Goal: Task Accomplishment & Management: Complete application form

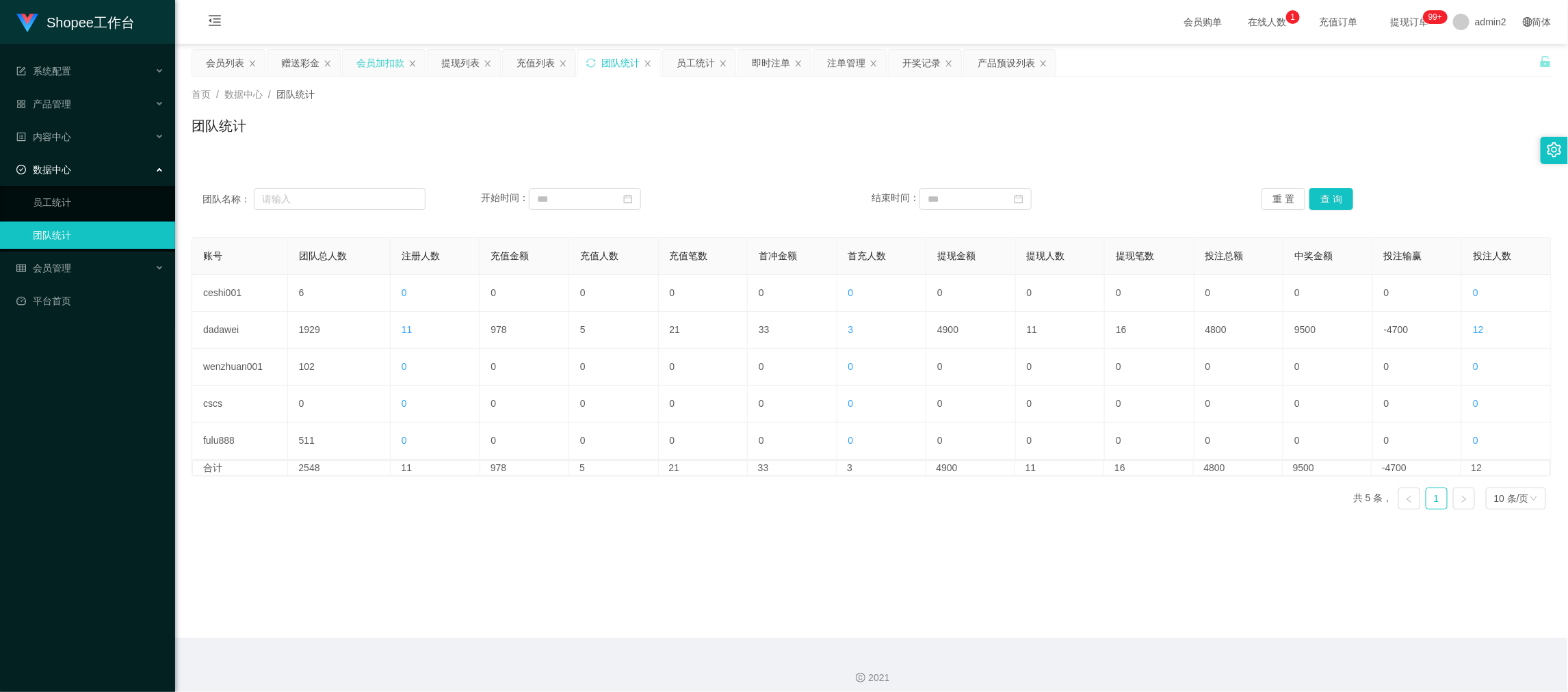
click at [384, 62] on div "会员加扣款" at bounding box center [380, 63] width 48 height 26
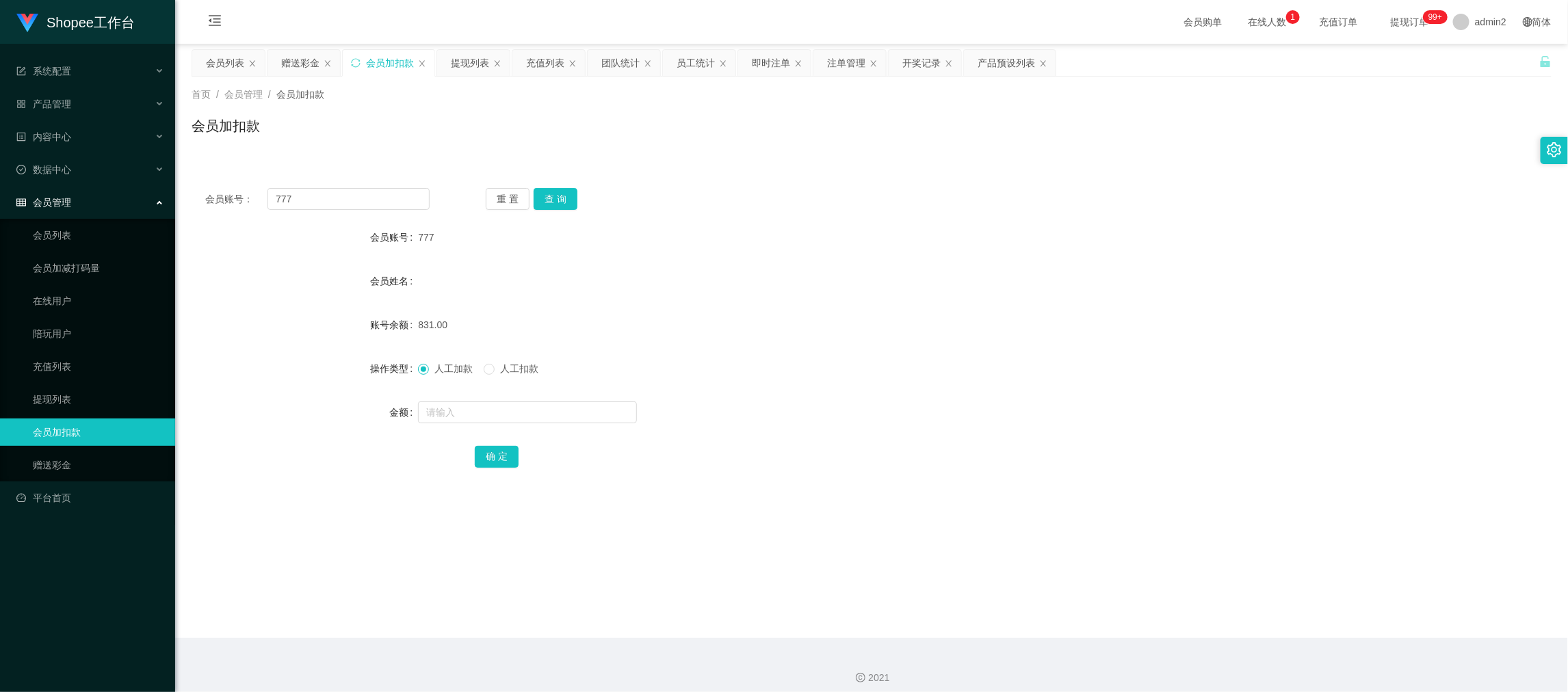
click at [390, 212] on div "会员账号： 777 重 置 查 询 会员账号 777 会员姓名 账号余额 831.00 操作类型 人工加款 人工扣款 金额 确 定" at bounding box center [872, 337] width 1360 height 325
click at [389, 203] on input "777" at bounding box center [349, 199] width 162 height 22
paste input "68"
type input "68"
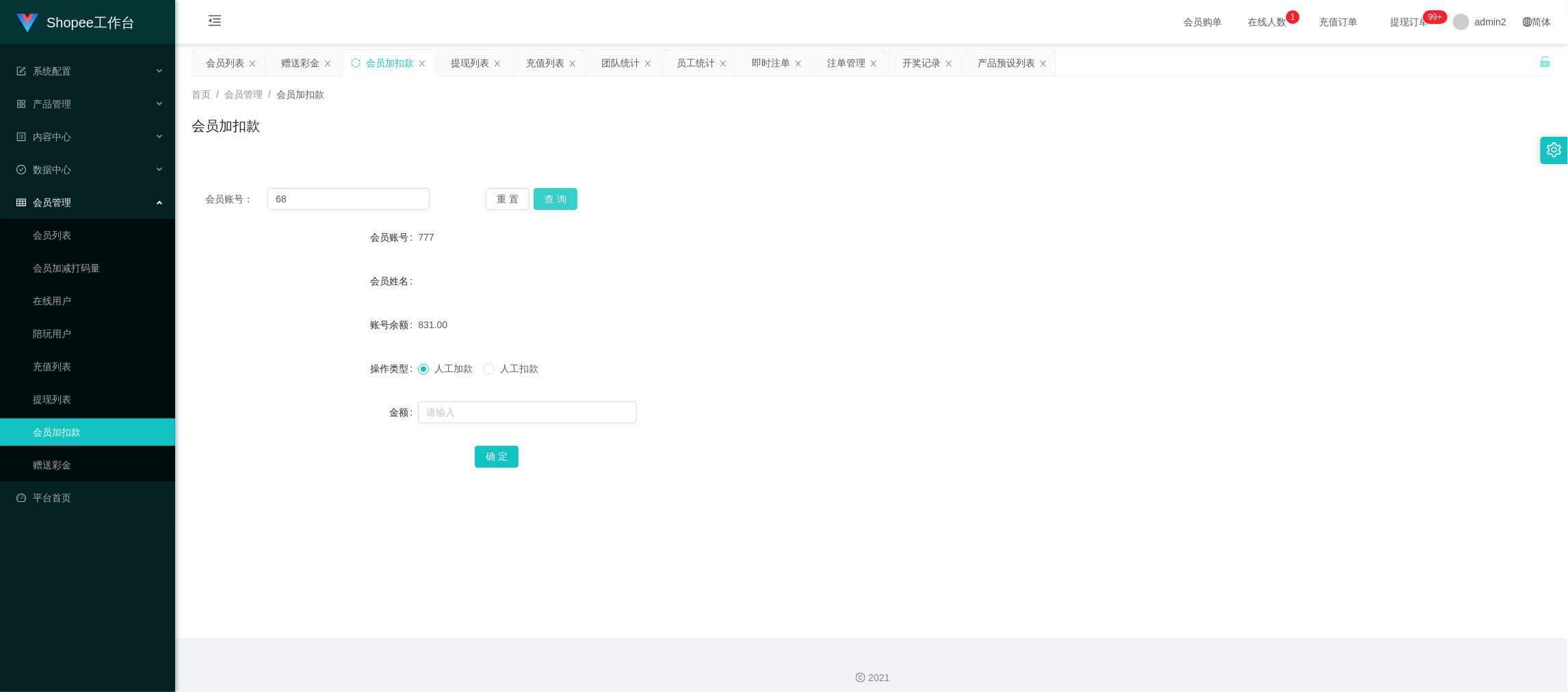
click at [557, 201] on button "查 询" at bounding box center [555, 199] width 44 height 22
click at [583, 406] on input "text" at bounding box center [527, 412] width 219 height 22
type input "114"
click at [502, 453] on button "确 定" at bounding box center [497, 457] width 44 height 22
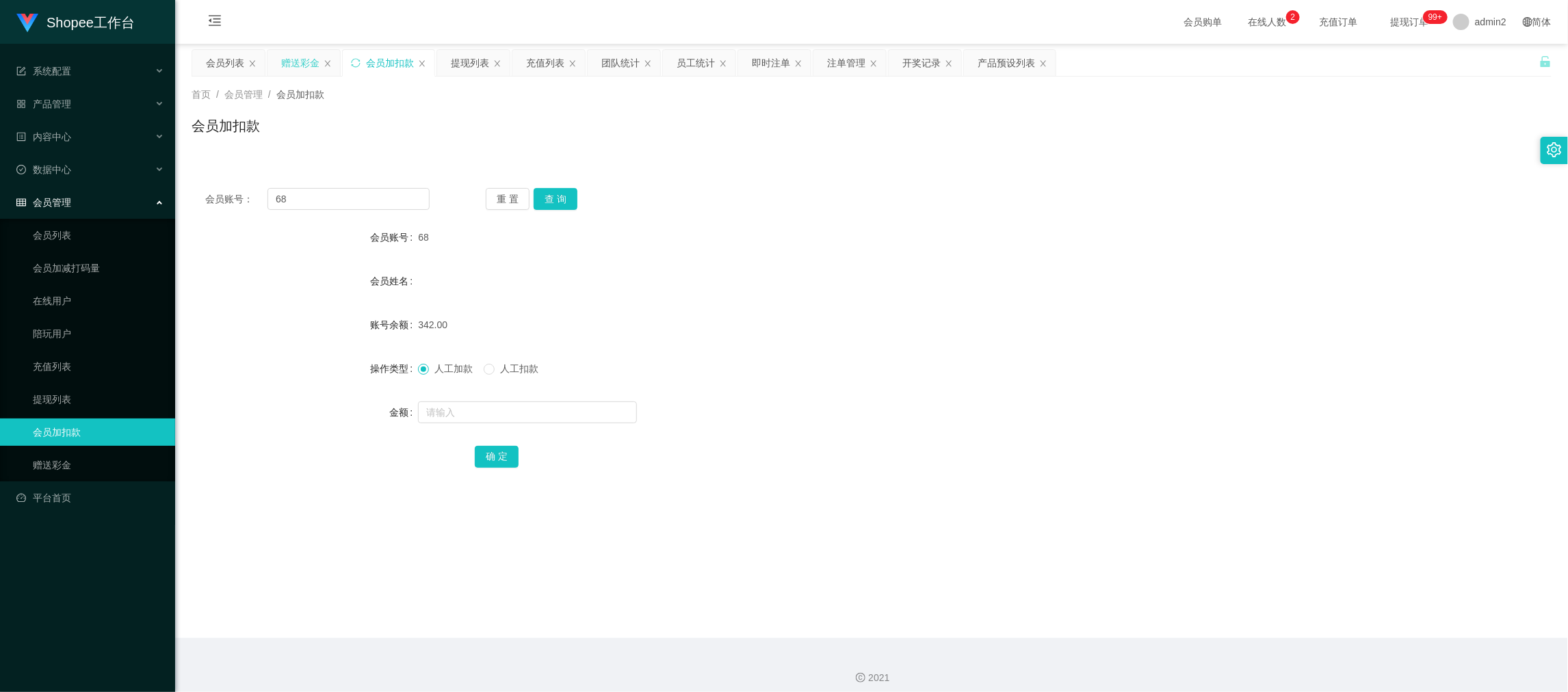
click at [306, 58] on div "赠送彩金" at bounding box center [300, 63] width 39 height 26
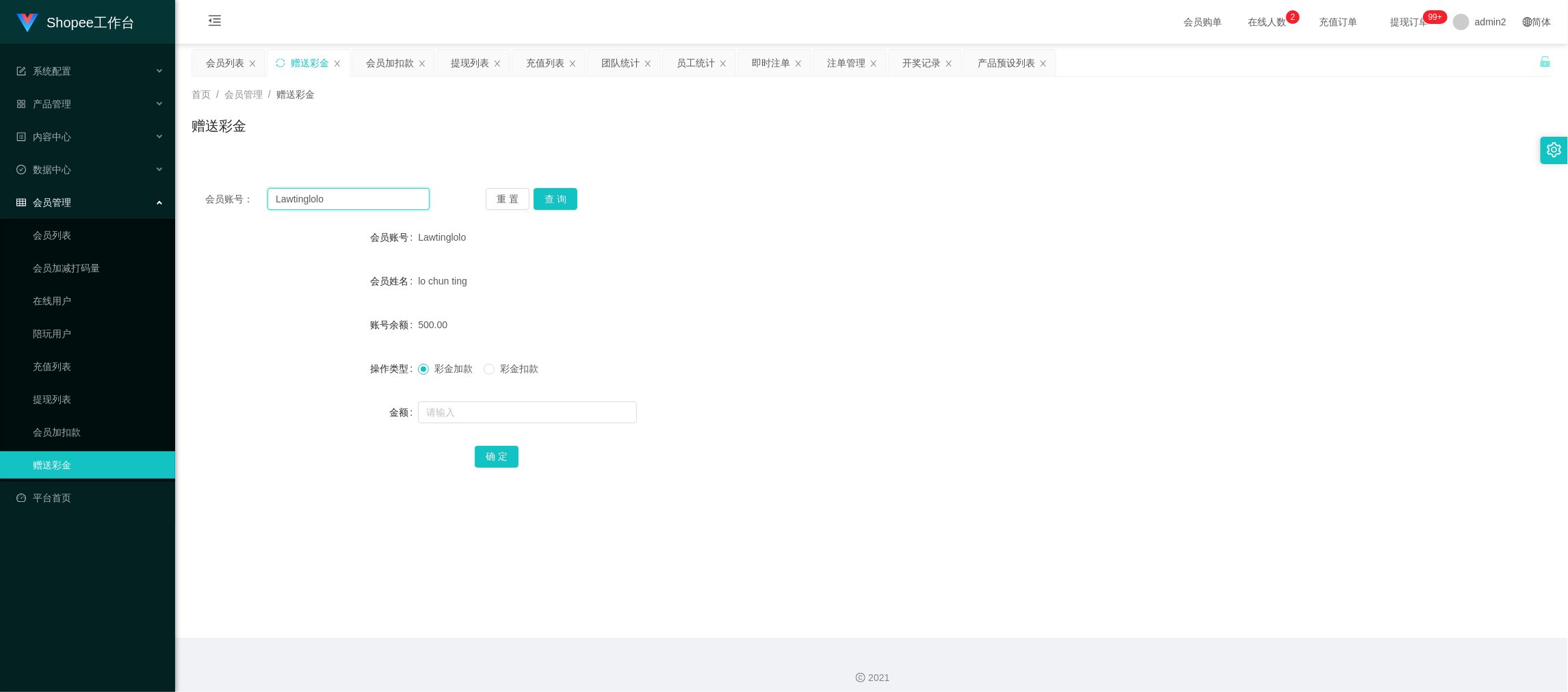
click at [400, 196] on input "Lawtinglolo" at bounding box center [349, 199] width 162 height 22
paste input "Yauzzy"
type input "Yauzzy"
click at [544, 196] on button "查 询" at bounding box center [555, 199] width 44 height 22
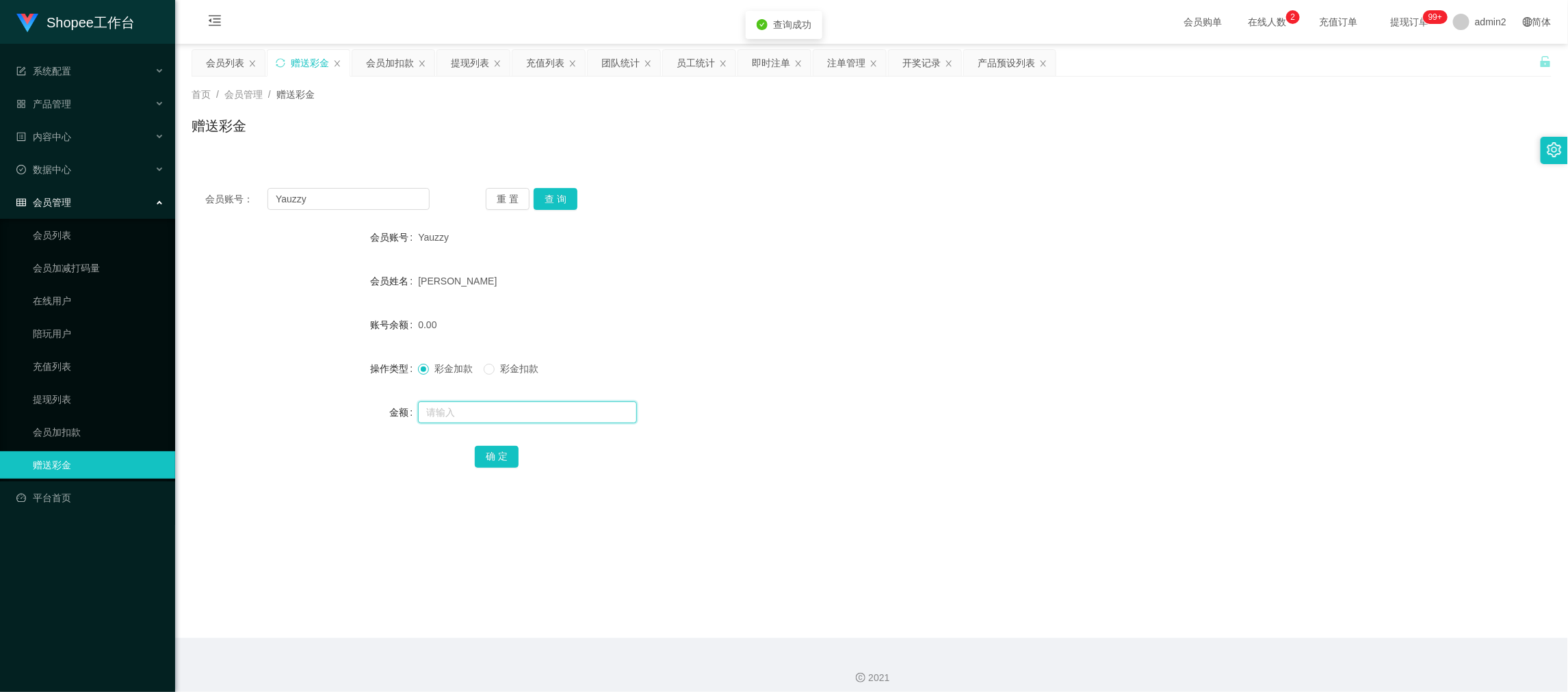
click at [601, 398] on div at bounding box center [815, 412] width 793 height 27
click at [540, 411] on input "text" at bounding box center [527, 412] width 219 height 22
type input "0"
type input "1000"
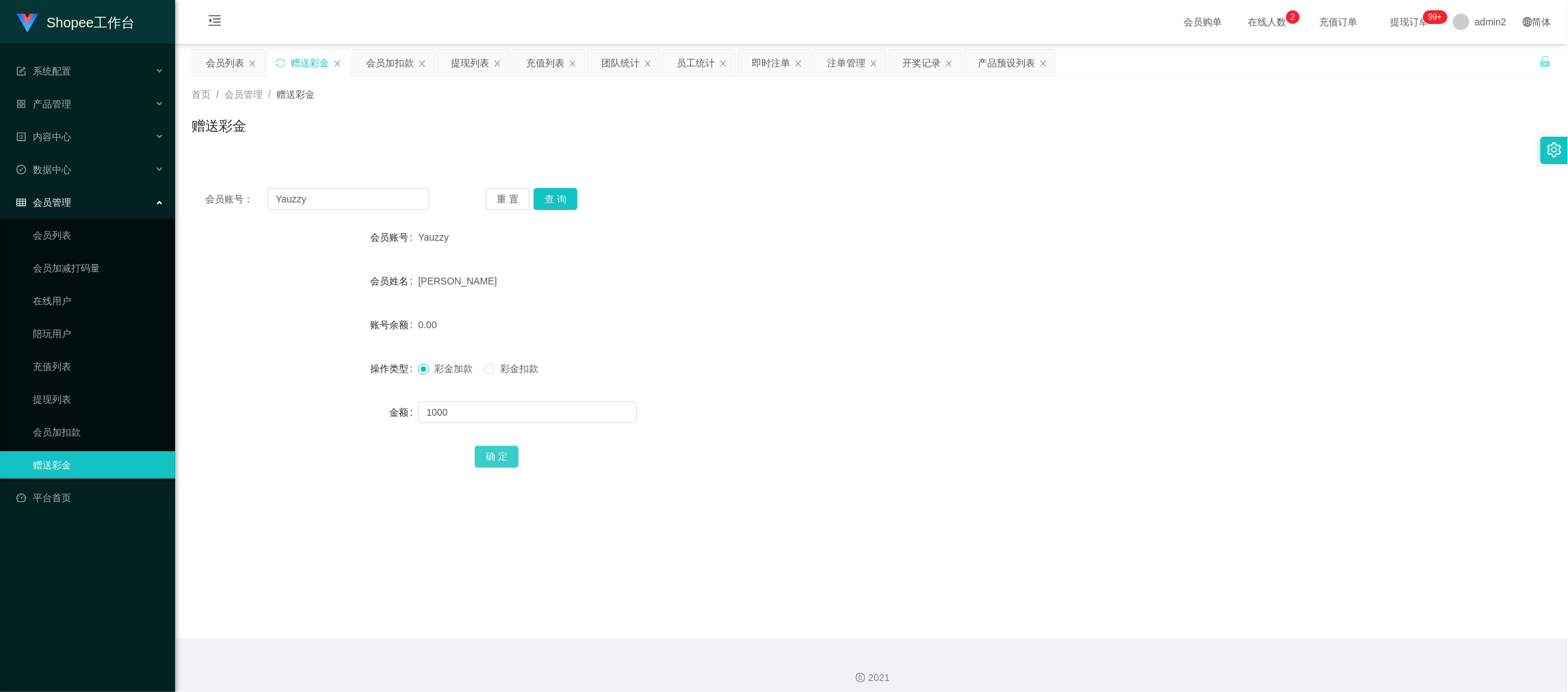
click at [486, 450] on button "确 定" at bounding box center [497, 457] width 44 height 22
click at [848, 384] on form "会员账号 Yauzzy 会员姓名 [PERSON_NAME] 账号余额 0.00 操作类型 彩金加款 彩金扣款 金额 确 定" at bounding box center [872, 346] width 1360 height 246
click at [375, 70] on div "会员加扣款" at bounding box center [390, 63] width 48 height 26
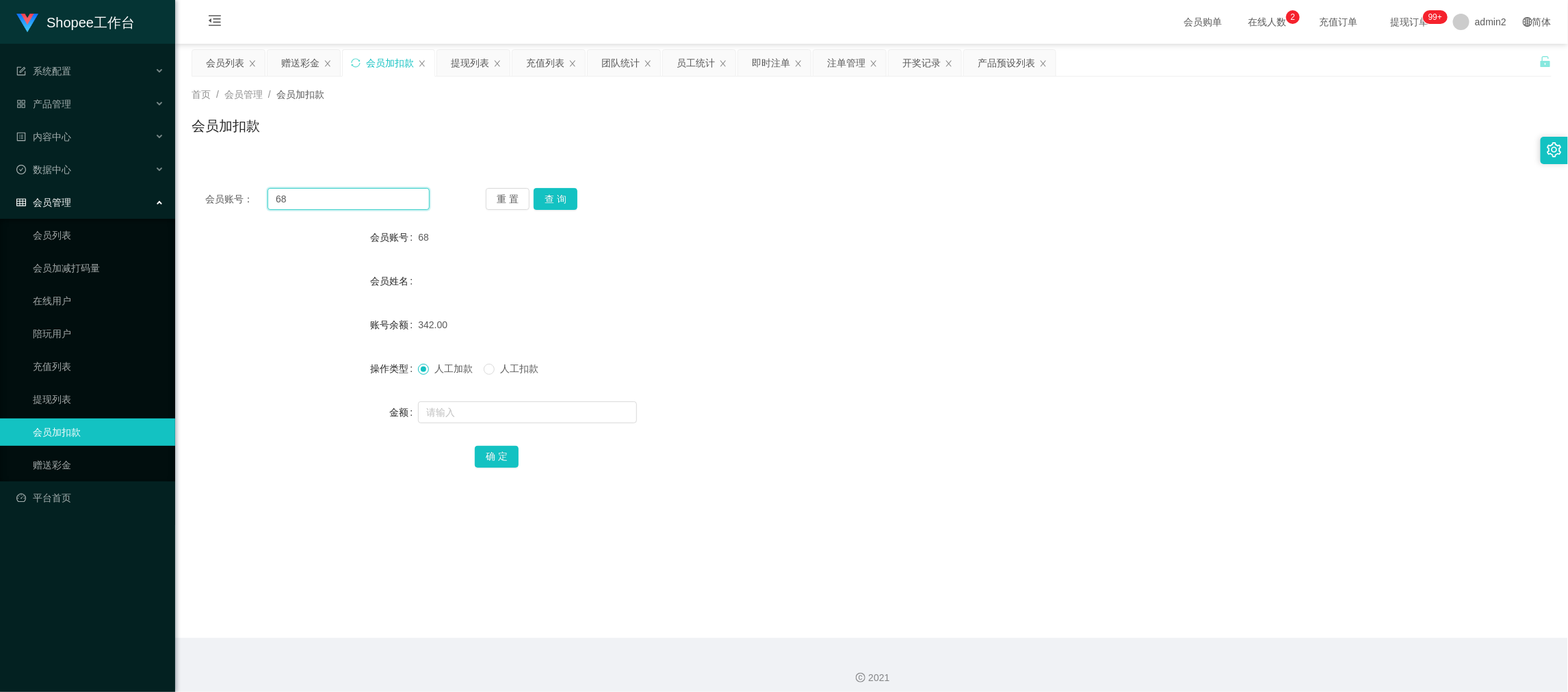
click at [391, 200] on input "68" at bounding box center [349, 199] width 162 height 22
paste input "777"
type input "777"
click at [566, 199] on button "查 询" at bounding box center [555, 199] width 44 height 22
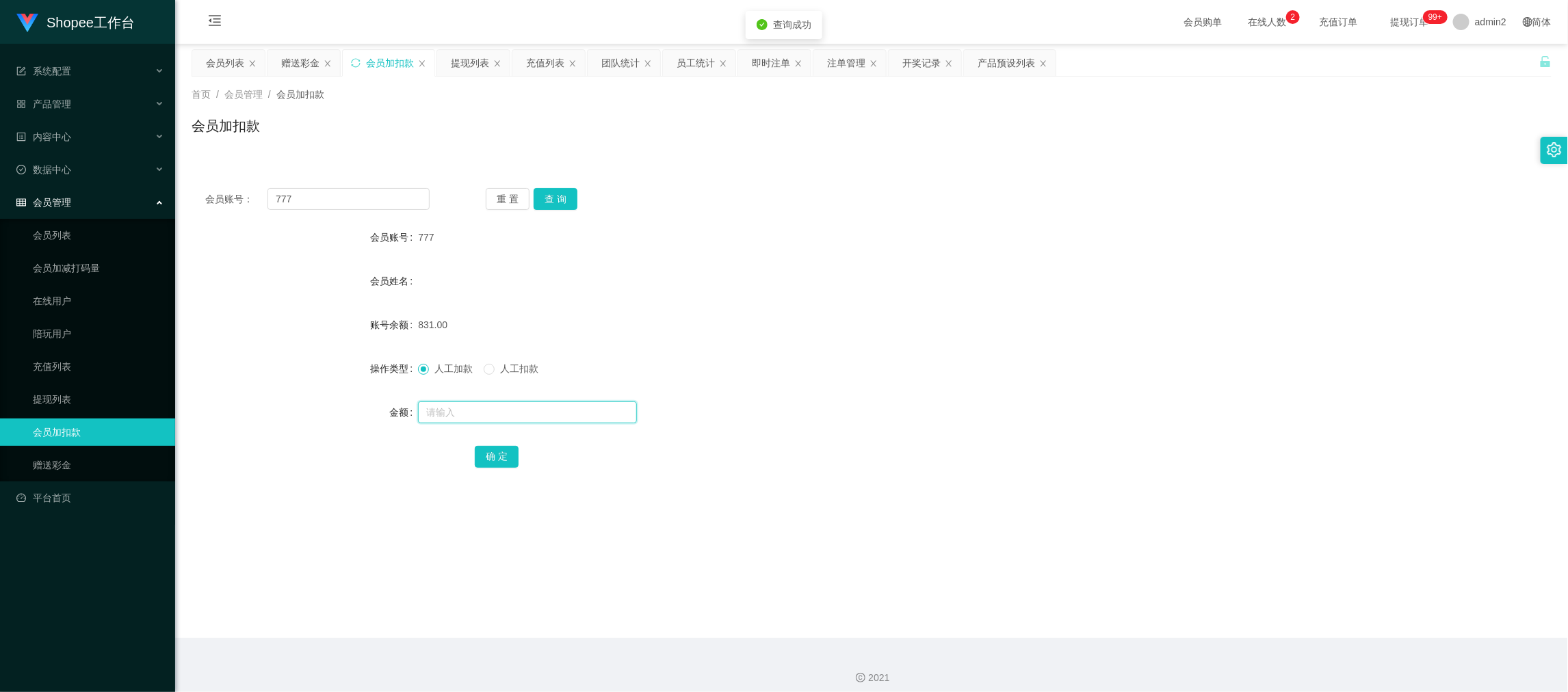
click at [570, 416] on input "text" at bounding box center [527, 412] width 219 height 22
type input "343"
click at [503, 448] on button "确 定" at bounding box center [497, 457] width 44 height 22
drag, startPoint x: 1201, startPoint y: 607, endPoint x: 908, endPoint y: 464, distance: 326.0
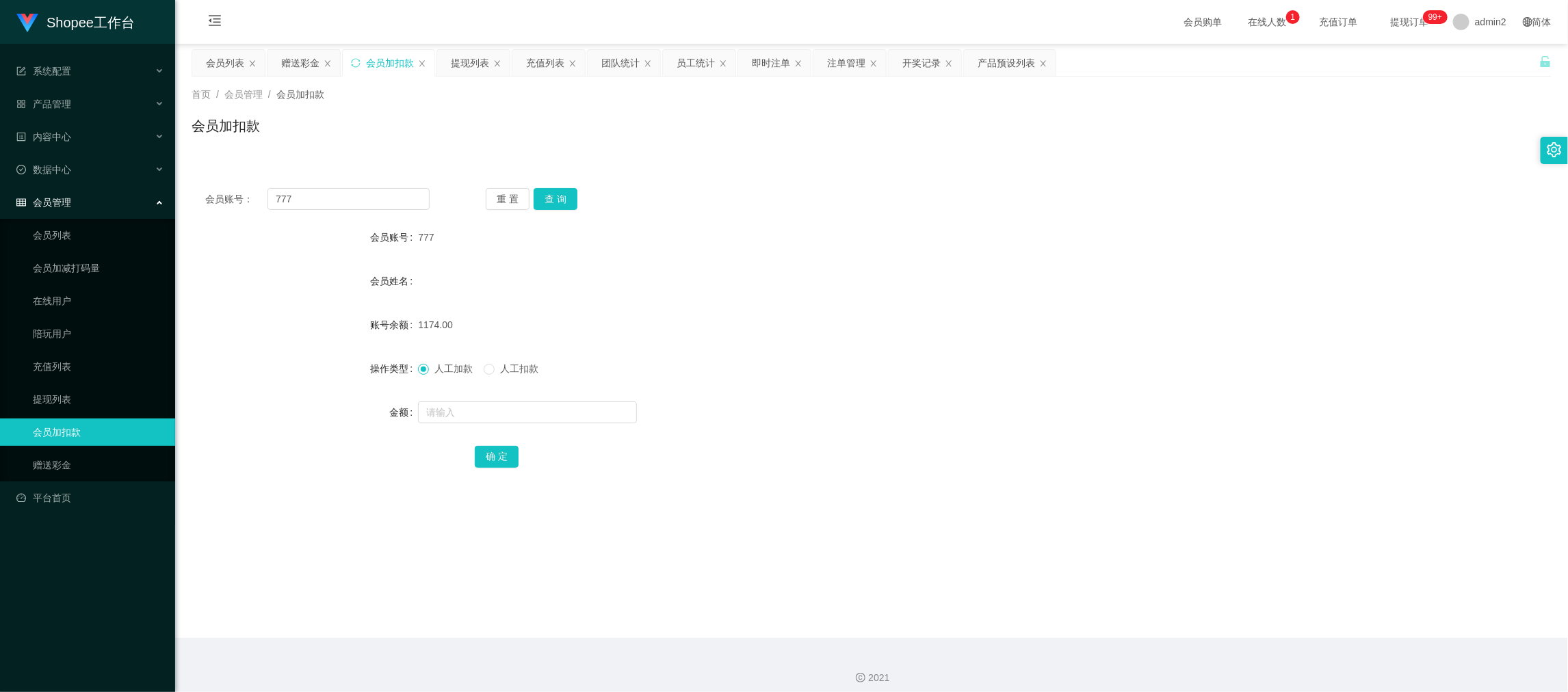
click at [1200, 607] on main "关闭左侧 关闭右侧 关闭其它 刷新页面 会员列表 赠送彩金 会员加扣款 提现列表 充值列表 团队统计 员工统计 即时注单 注单管理 开奖记录 产品预设列表 首…" at bounding box center [872, 341] width 1393 height 594
click at [394, 196] on input "777" at bounding box center [349, 199] width 162 height 22
click at [405, 200] on input "777" at bounding box center [349, 199] width 162 height 22
paste input "68"
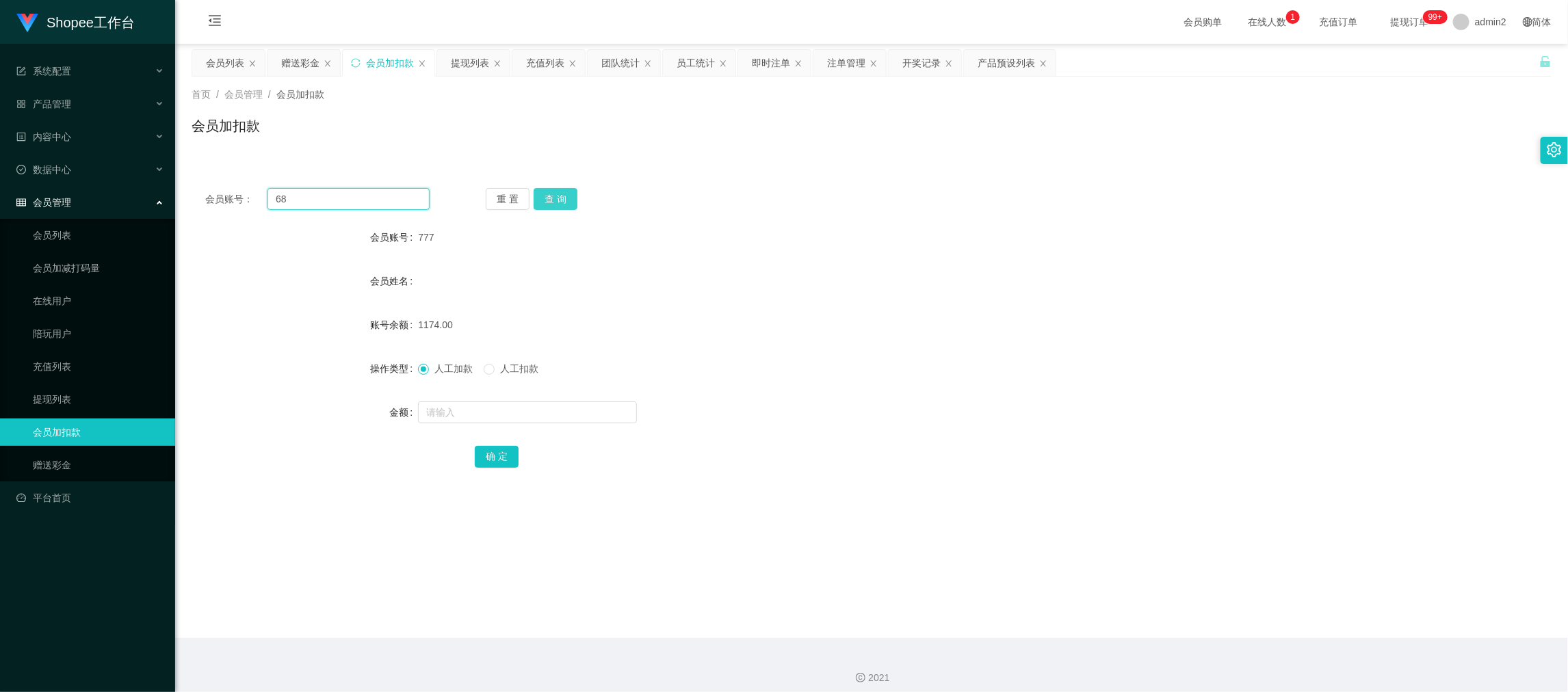
type input "68"
click at [558, 202] on button "查 询" at bounding box center [555, 199] width 44 height 22
click at [539, 411] on input "text" at bounding box center [527, 412] width 219 height 22
click at [512, 403] on input "115" at bounding box center [527, 412] width 219 height 22
click at [514, 410] on input "115" at bounding box center [527, 412] width 219 height 22
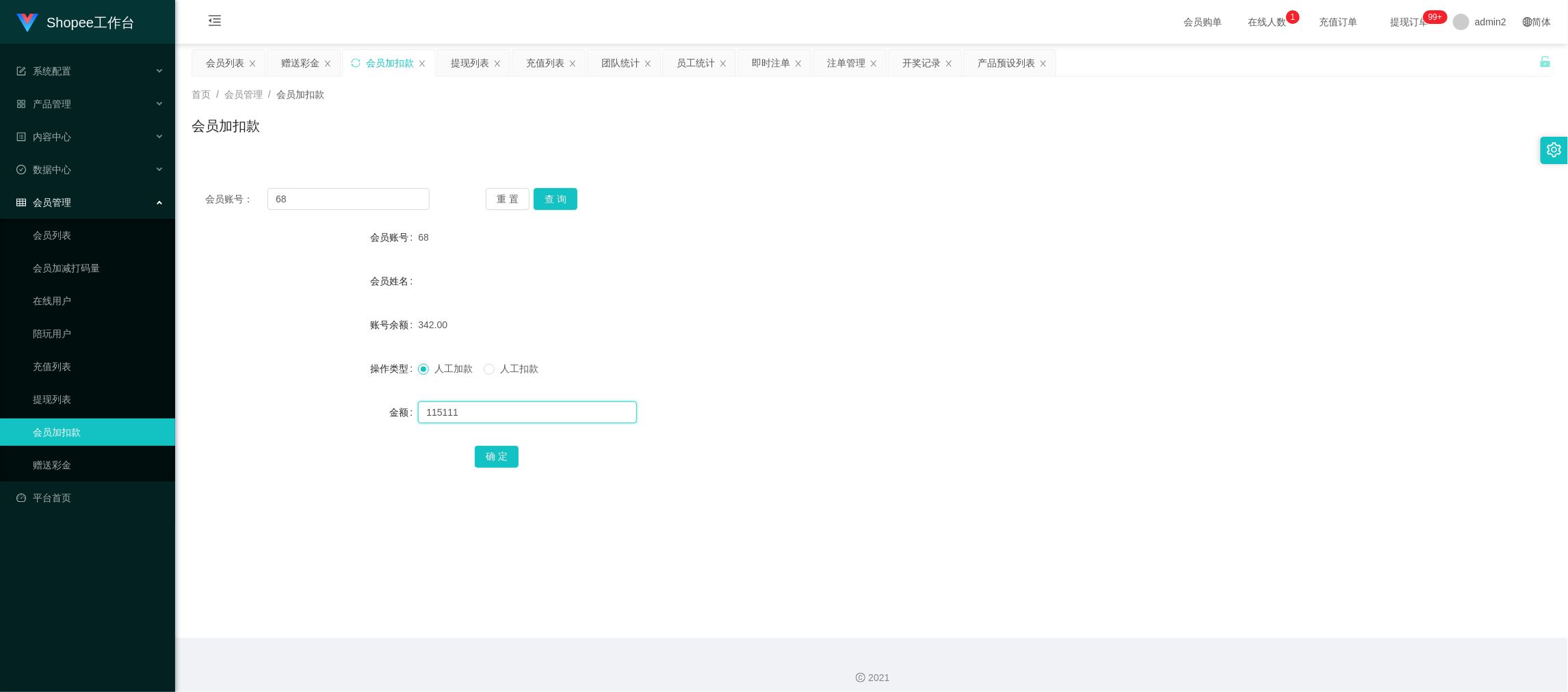
click at [519, 409] on input "115111" at bounding box center [527, 412] width 219 height 22
type input "115"
click at [498, 452] on button "确 定" at bounding box center [497, 457] width 44 height 22
click at [270, 60] on div "赠送彩金" at bounding box center [304, 63] width 72 height 26
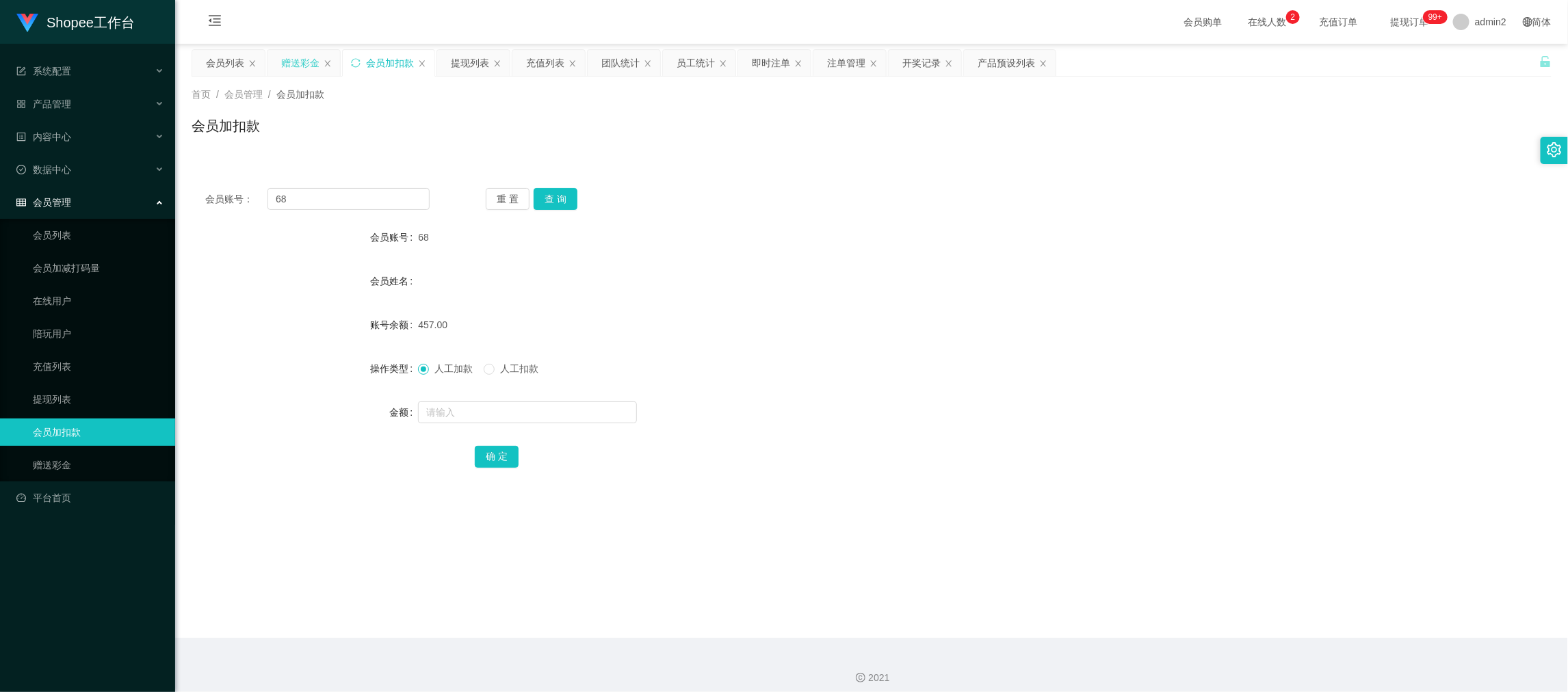
click at [297, 62] on div "赠送彩金" at bounding box center [300, 63] width 39 height 26
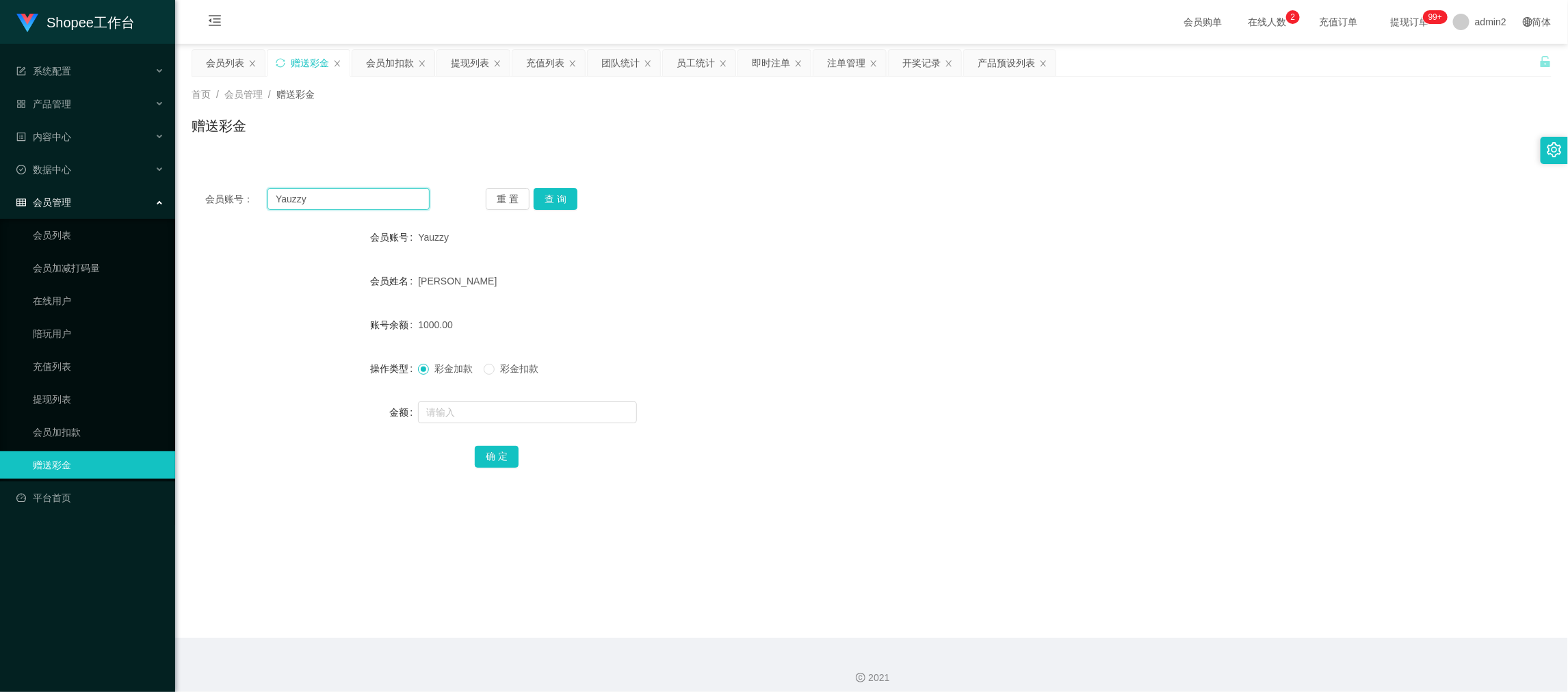
click at [379, 199] on input "Yauzzy" at bounding box center [349, 199] width 162 height 22
paste input "95001215"
type input "95001215"
drag, startPoint x: 557, startPoint y: 196, endPoint x: 564, endPoint y: 230, distance: 34.7
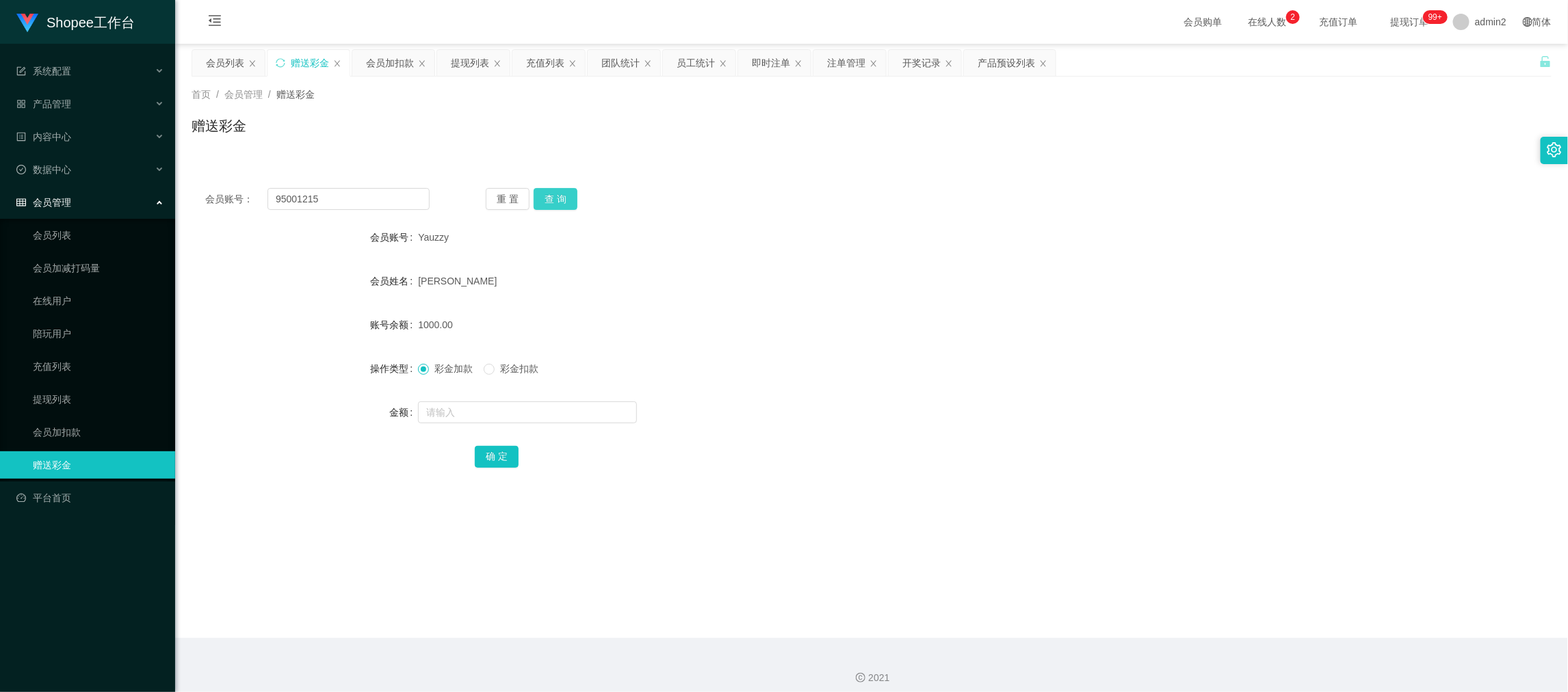
click at [557, 196] on button "查 询" at bounding box center [555, 199] width 44 height 22
click at [588, 411] on input "text" at bounding box center [527, 412] width 219 height 22
type input "1000"
drag, startPoint x: 495, startPoint y: 457, endPoint x: 561, endPoint y: 440, distance: 68.2
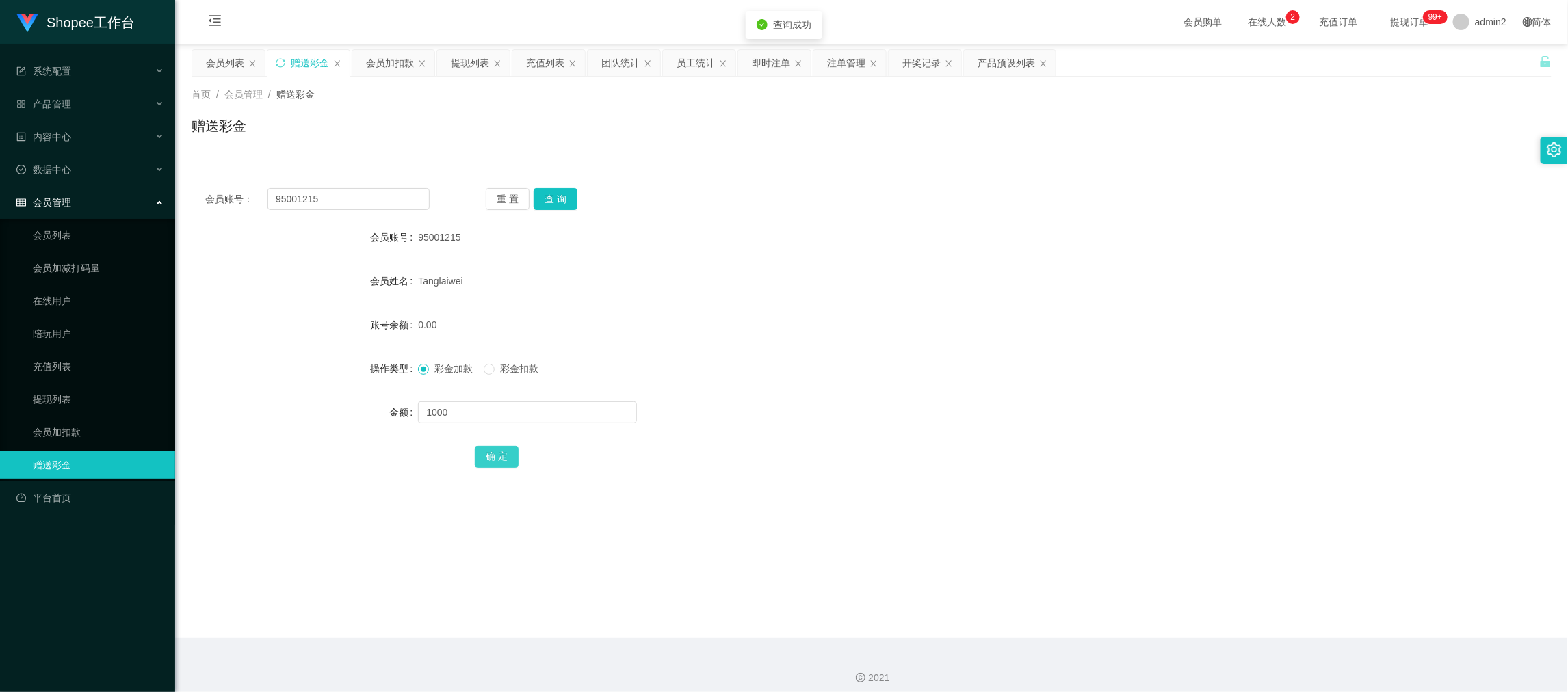
click at [495, 457] on button "确 定" at bounding box center [497, 457] width 44 height 22
click at [827, 393] on form "会员账号 95001215 会员姓名 Tanglaiwei 账号余额 0.00 操作类型 彩金加款 彩金扣款 金额 确 定" at bounding box center [872, 346] width 1360 height 246
drag, startPoint x: 1247, startPoint y: 599, endPoint x: 895, endPoint y: 355, distance: 428.3
click at [1247, 599] on main "关闭左侧 关闭右侧 关闭其它 刷新页面 会员列表 赠送彩金 会员加扣款 提现列表 充值列表 团队统计 员工统计 即时注单 注单管理 开奖记录 产品预设列表 首…" at bounding box center [872, 341] width 1393 height 594
click at [401, 205] on input "95001215" at bounding box center [349, 199] width 162 height 22
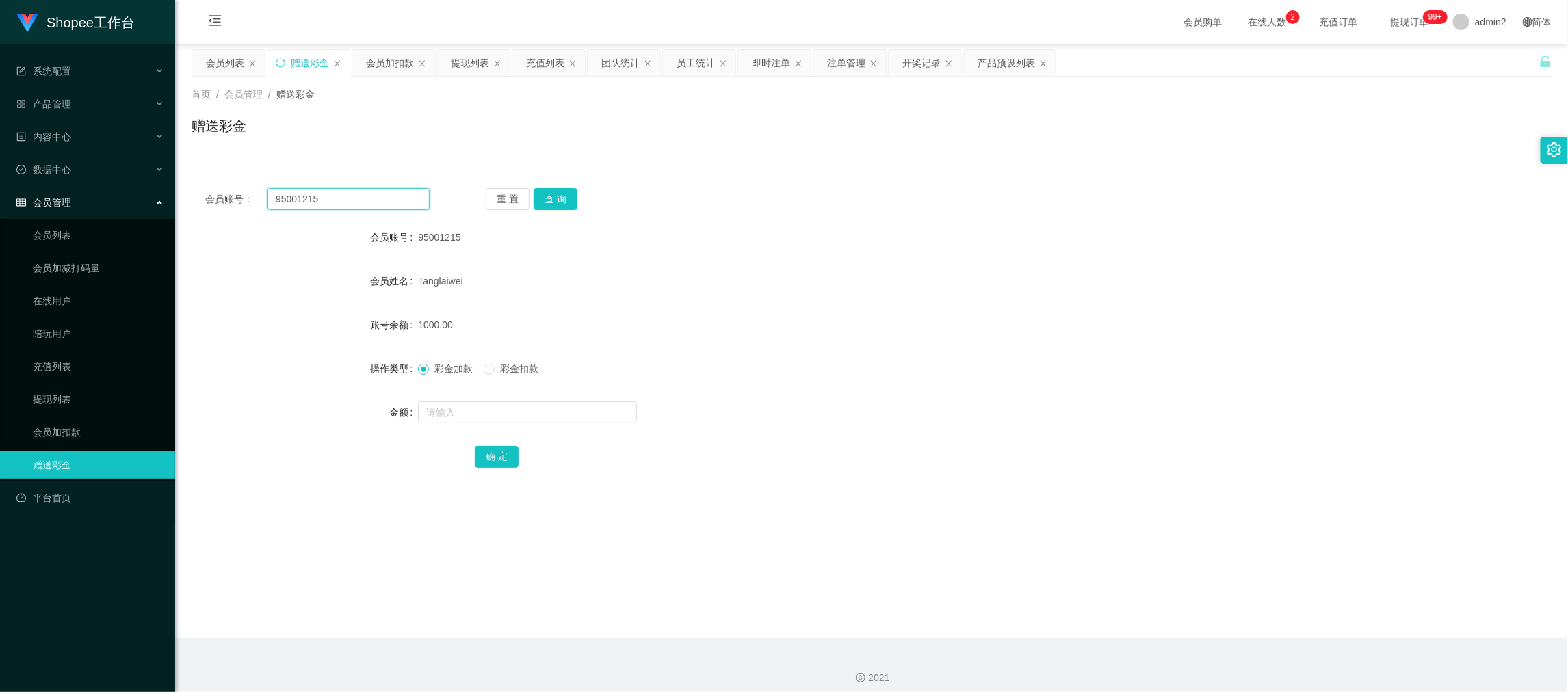
click at [401, 205] on input "95001215" at bounding box center [349, 199] width 162 height 22
paste input "kei0082003"
type input "kei0082003"
click at [554, 197] on button "查 询" at bounding box center [555, 199] width 44 height 22
click at [600, 410] on input "text" at bounding box center [527, 412] width 219 height 22
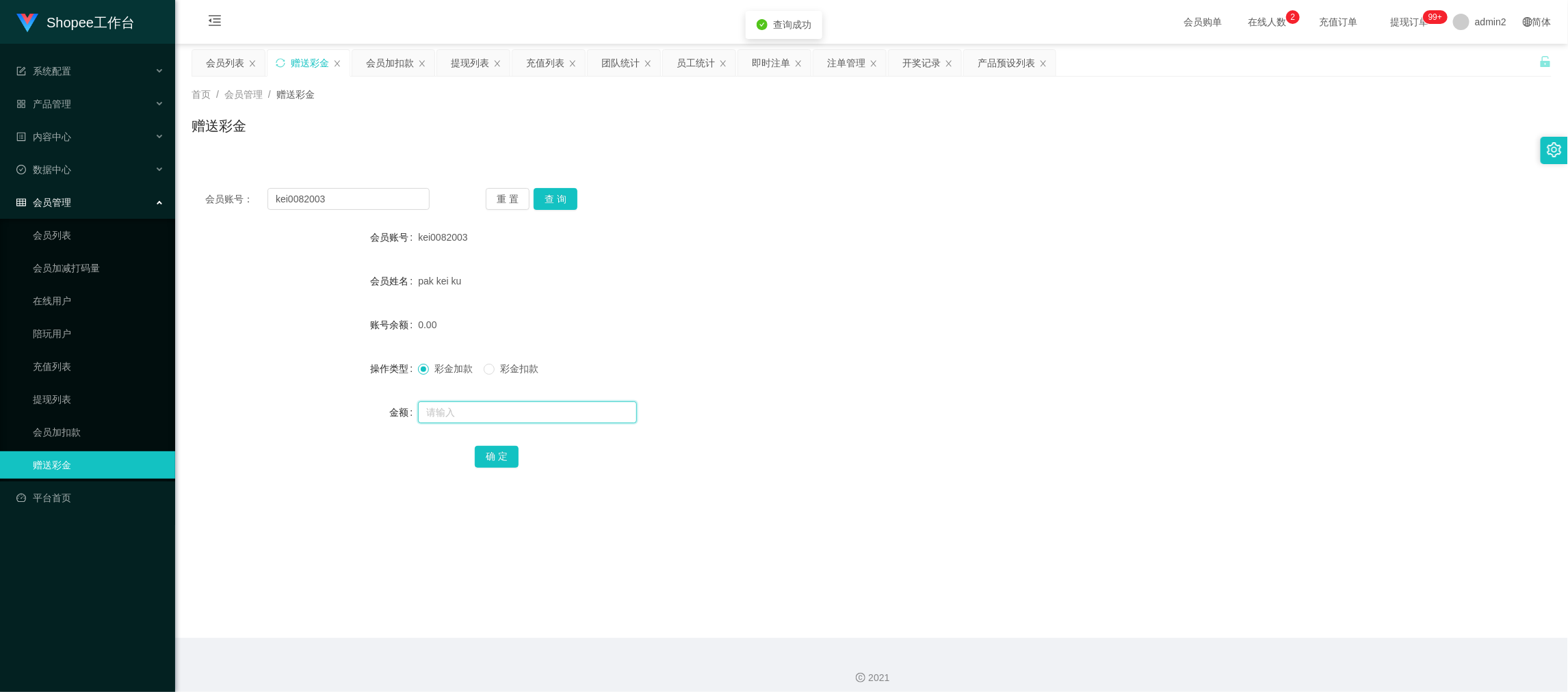
click at [600, 410] on input "text" at bounding box center [527, 412] width 219 height 22
type input "3000"
click at [496, 453] on button "确 定" at bounding box center [497, 457] width 44 height 22
click at [879, 386] on form "会员账号 kei0082003 会员姓名 pak kei ku 账号余额 0.00 操作类型 彩金加款 彩金扣款 金额 确 定" at bounding box center [872, 346] width 1360 height 246
